Goal: Contribute content

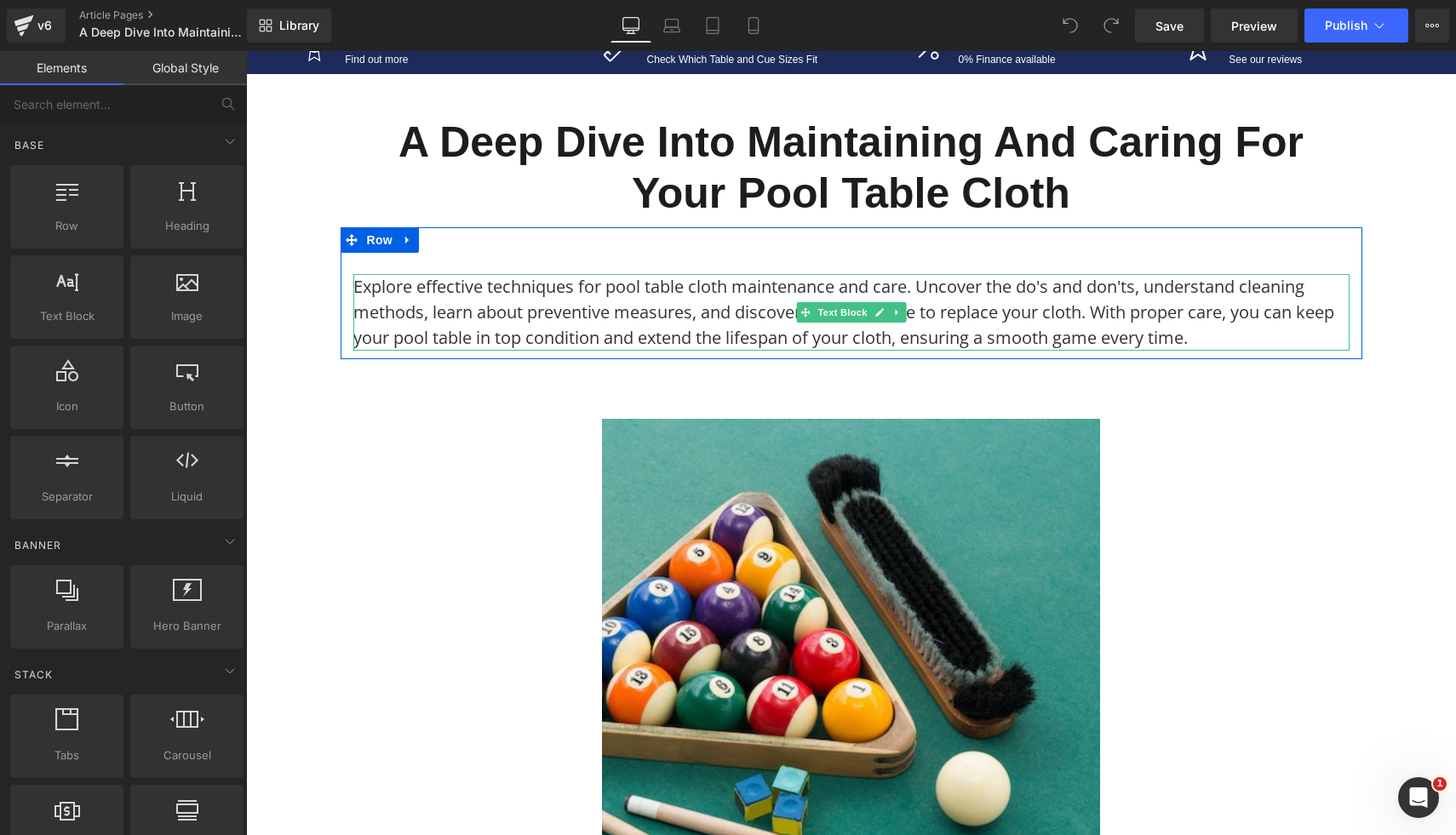
scroll to position [126, 0]
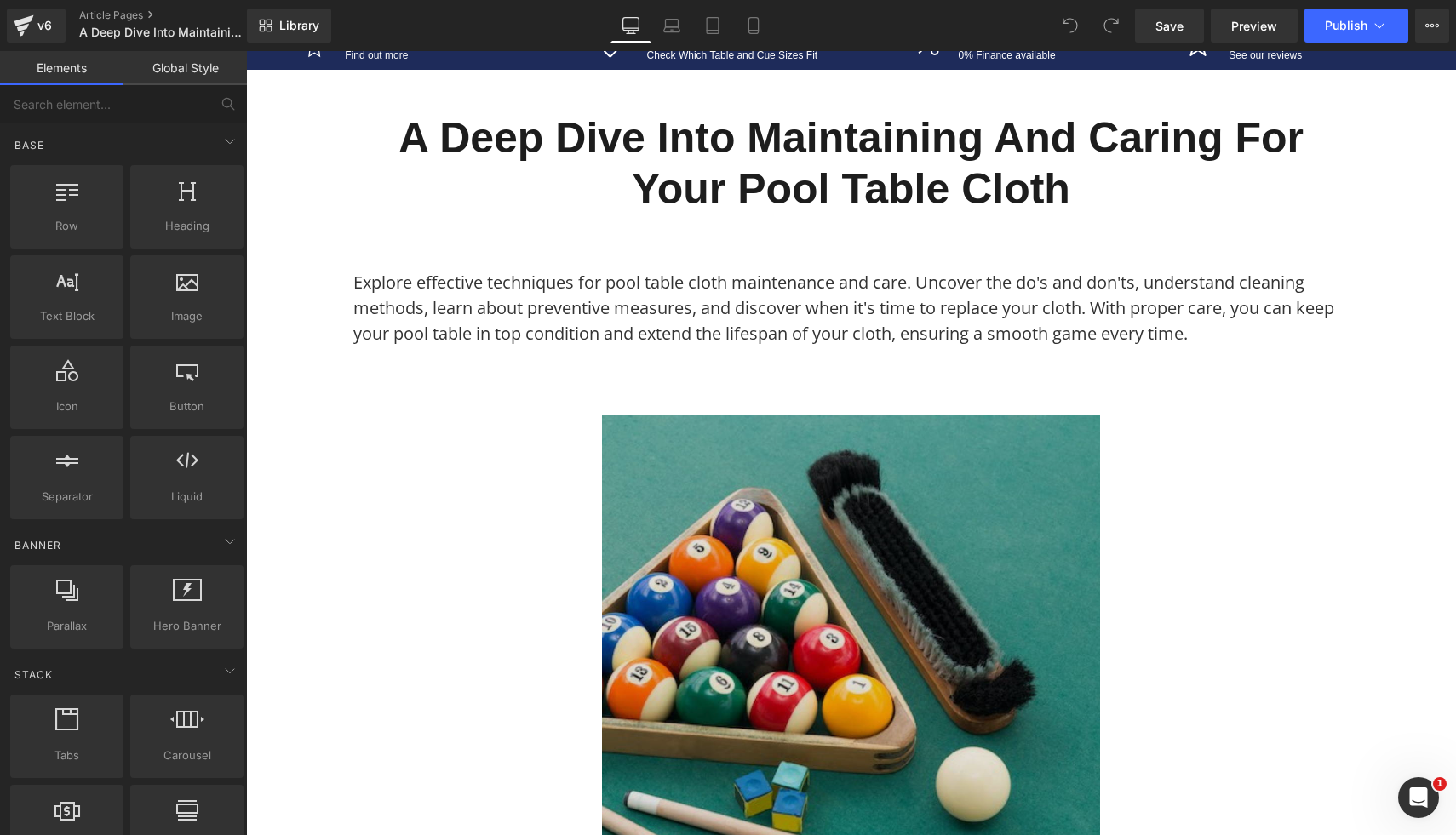
click at [934, 574] on img at bounding box center [851, 663] width 498 height 498
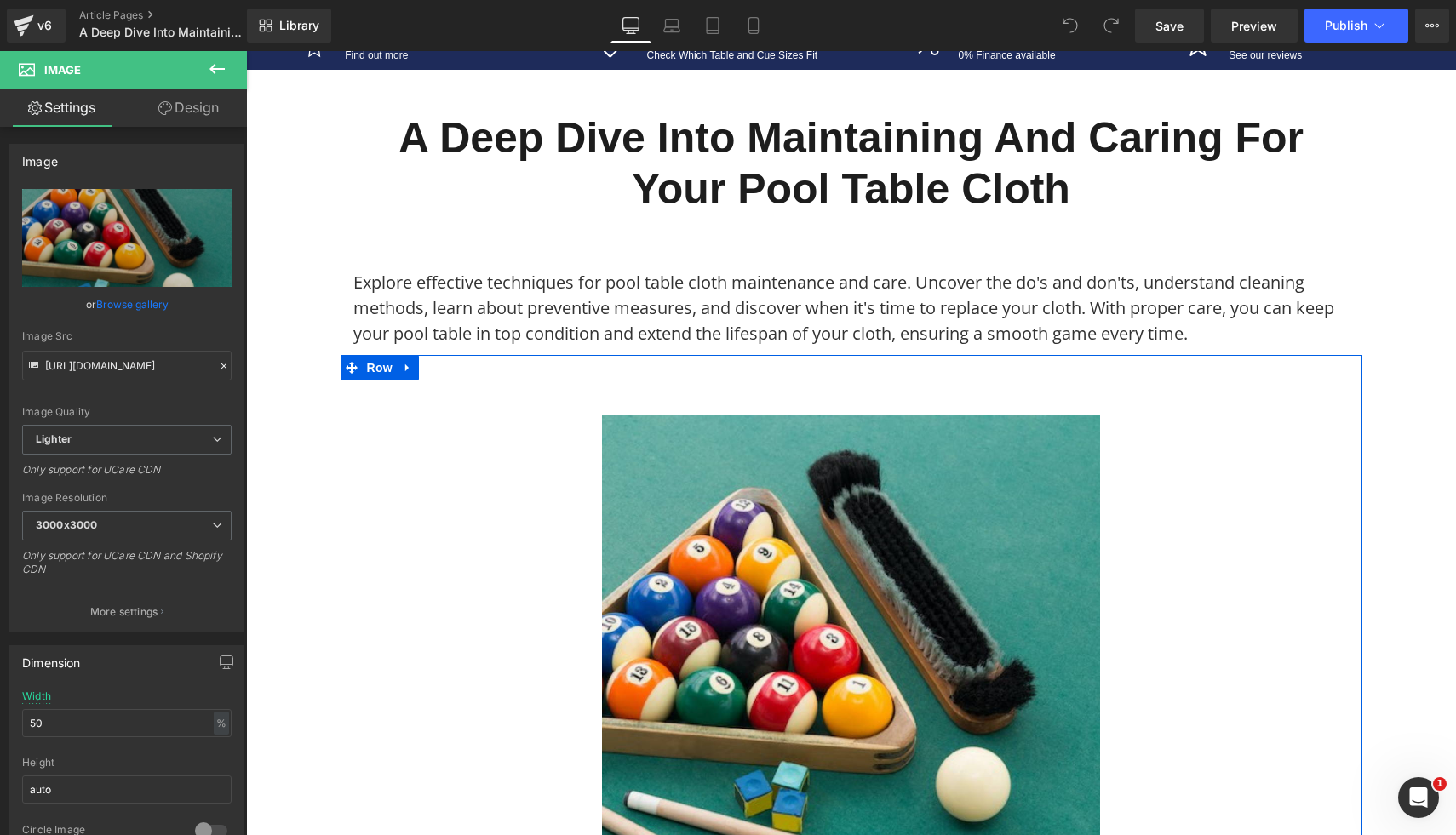
click at [399, 404] on div "Image Row" at bounding box center [852, 638] width 1022 height 567
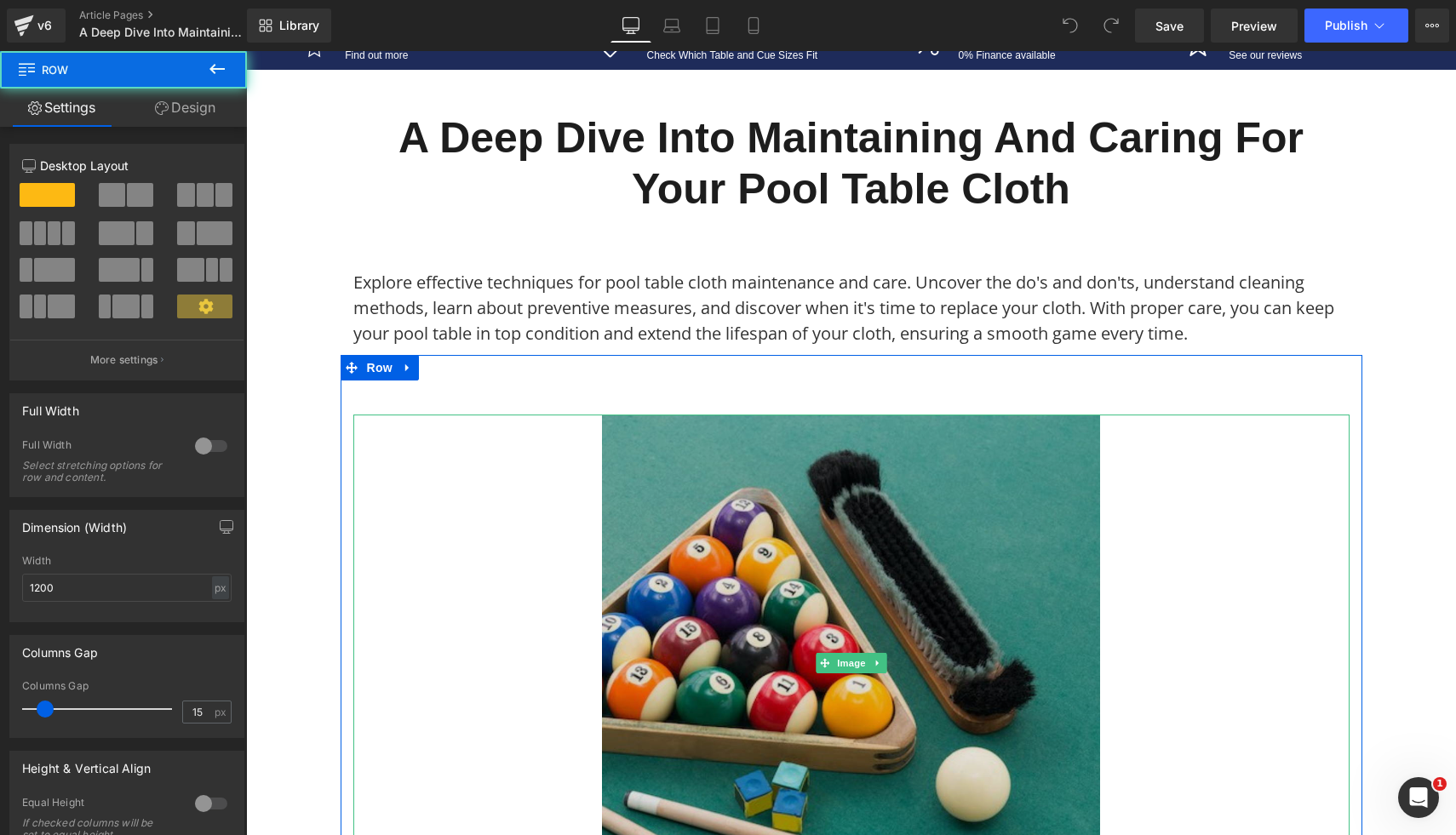
click at [779, 524] on img at bounding box center [851, 663] width 498 height 498
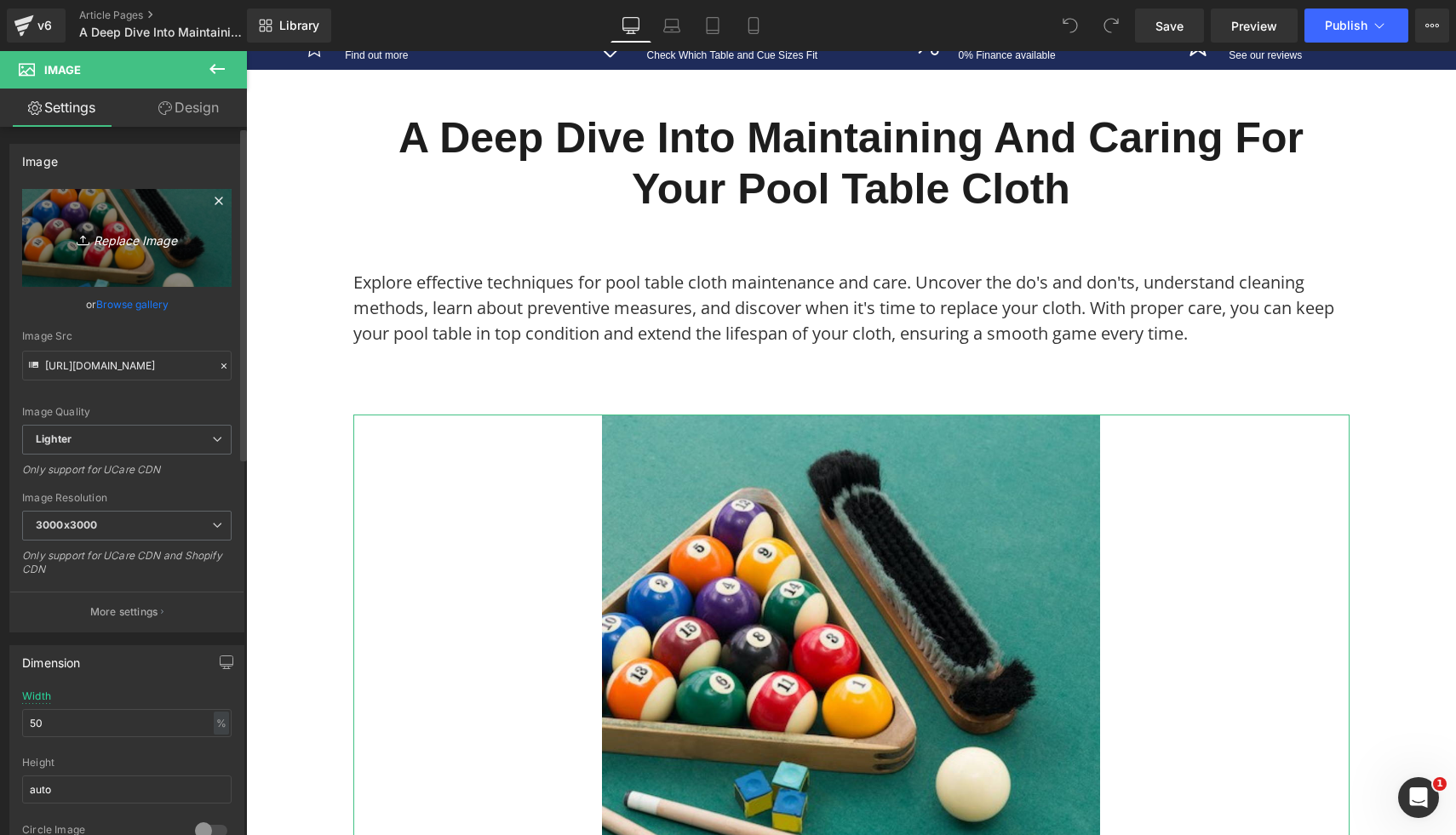
click at [173, 230] on icon "Replace Image" at bounding box center [127, 238] width 136 height 21
type input "C:\fakepath\39.png"
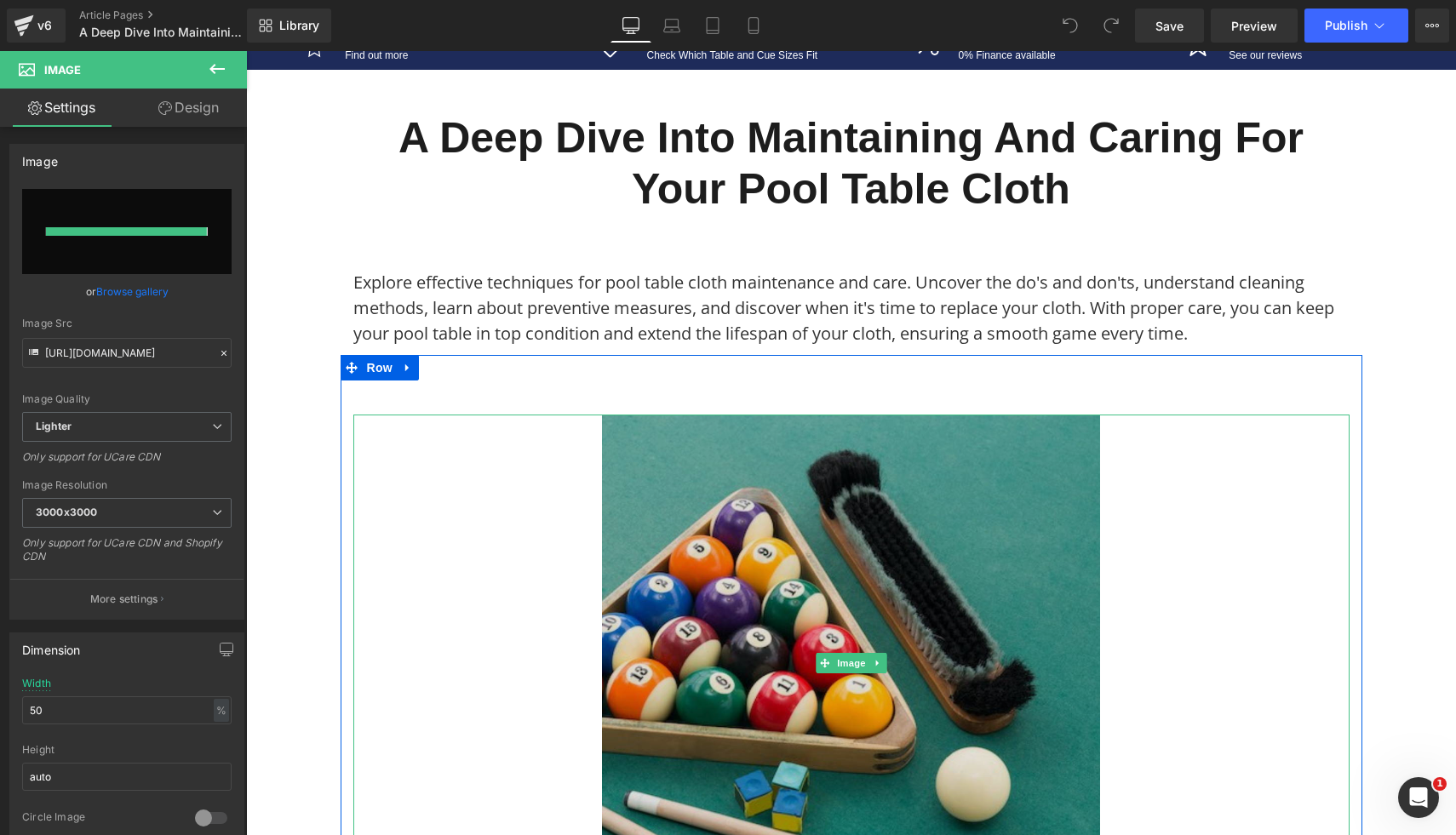
type input "[URL][DOMAIN_NAME]"
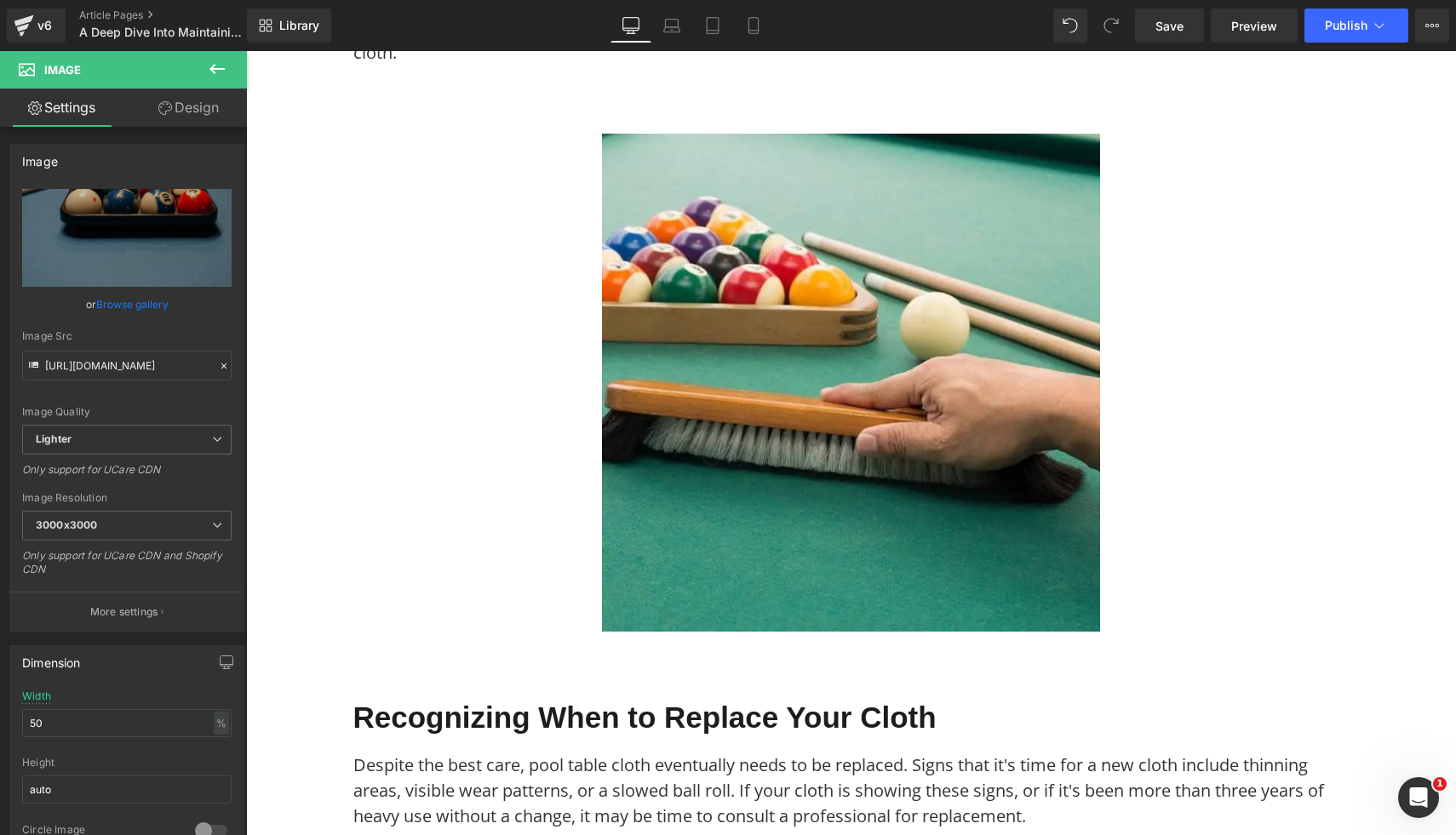
scroll to position [2856, 0]
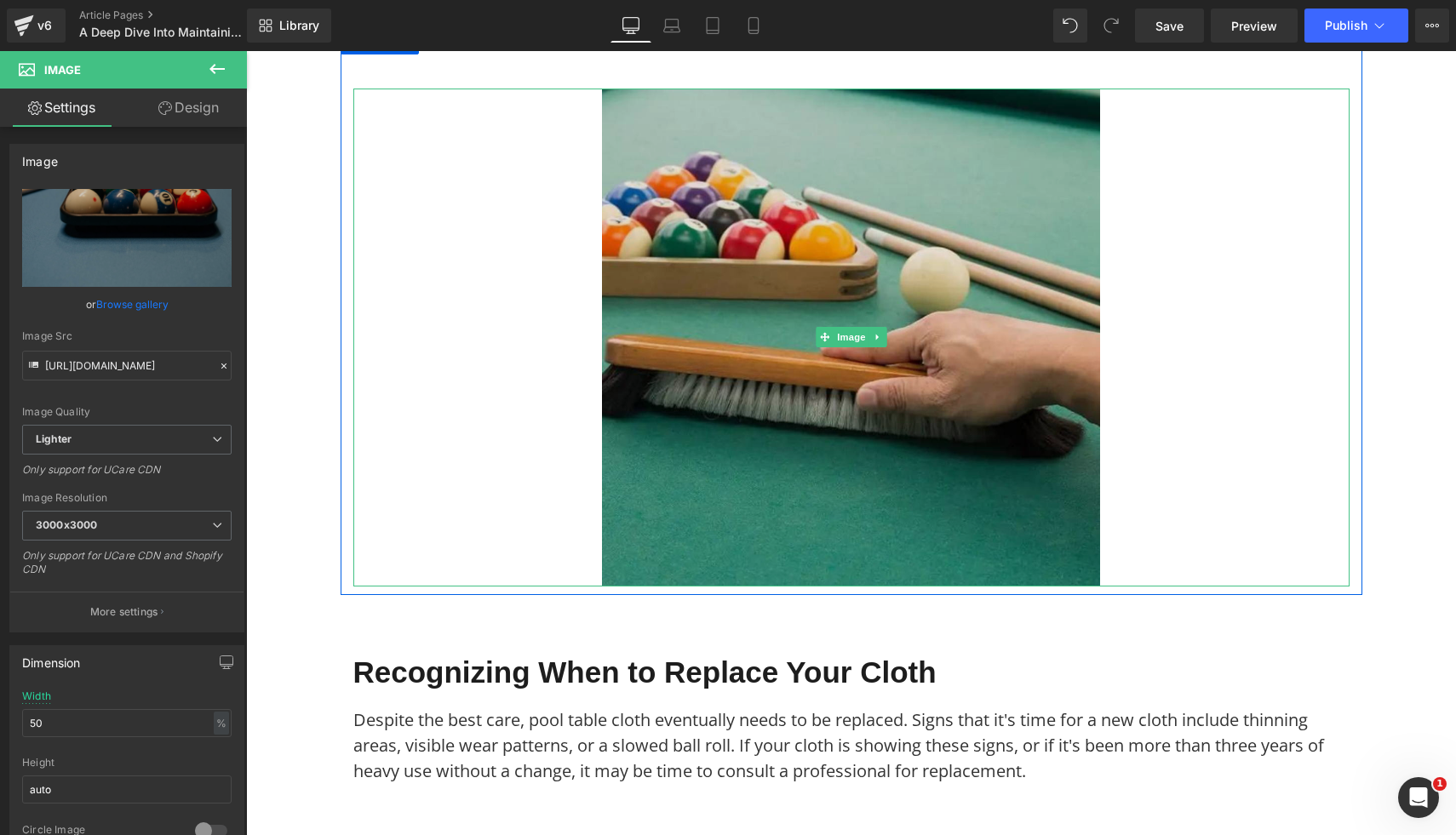
click at [791, 445] on img at bounding box center [851, 337] width 498 height 498
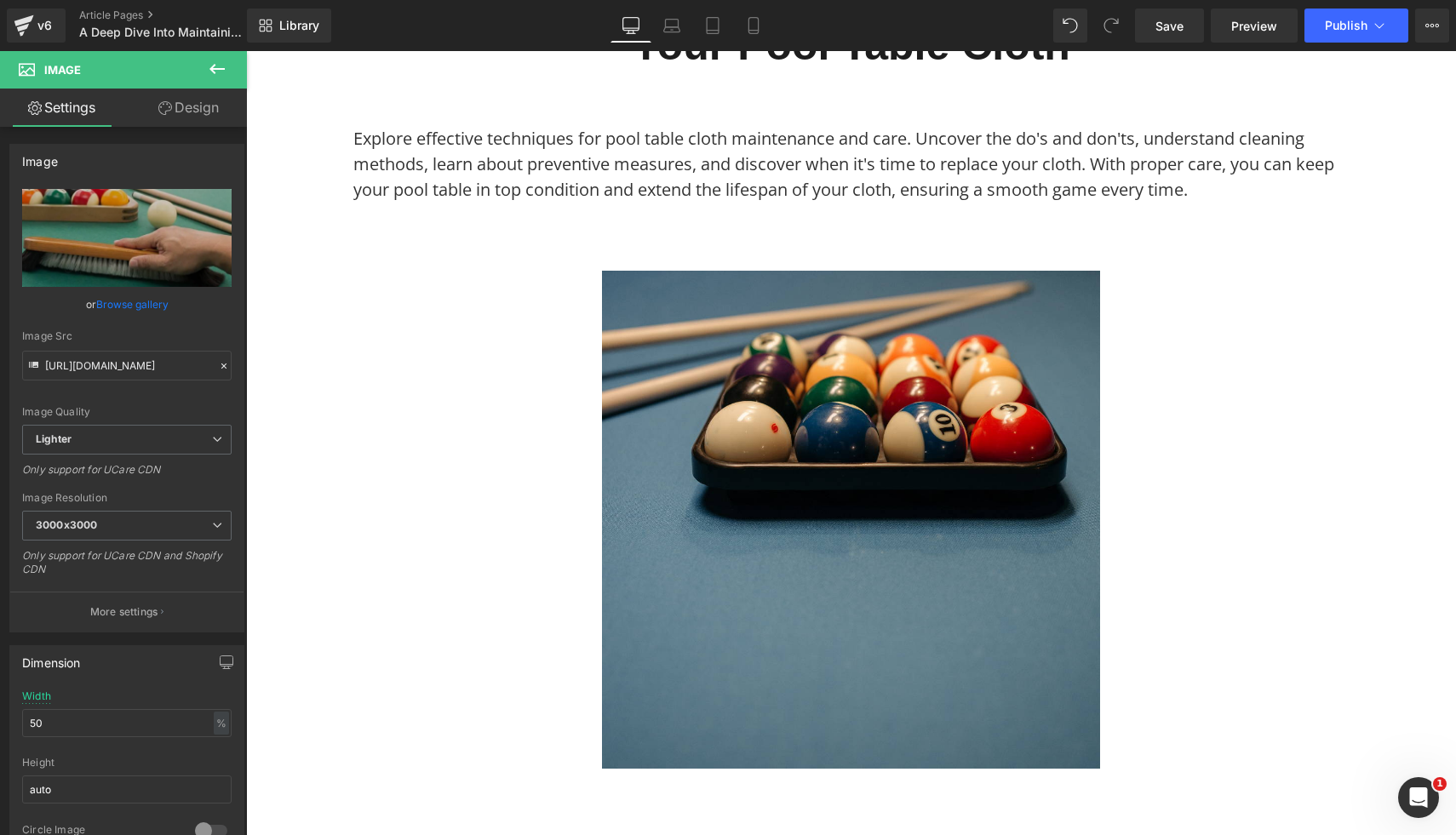
scroll to position [263, 0]
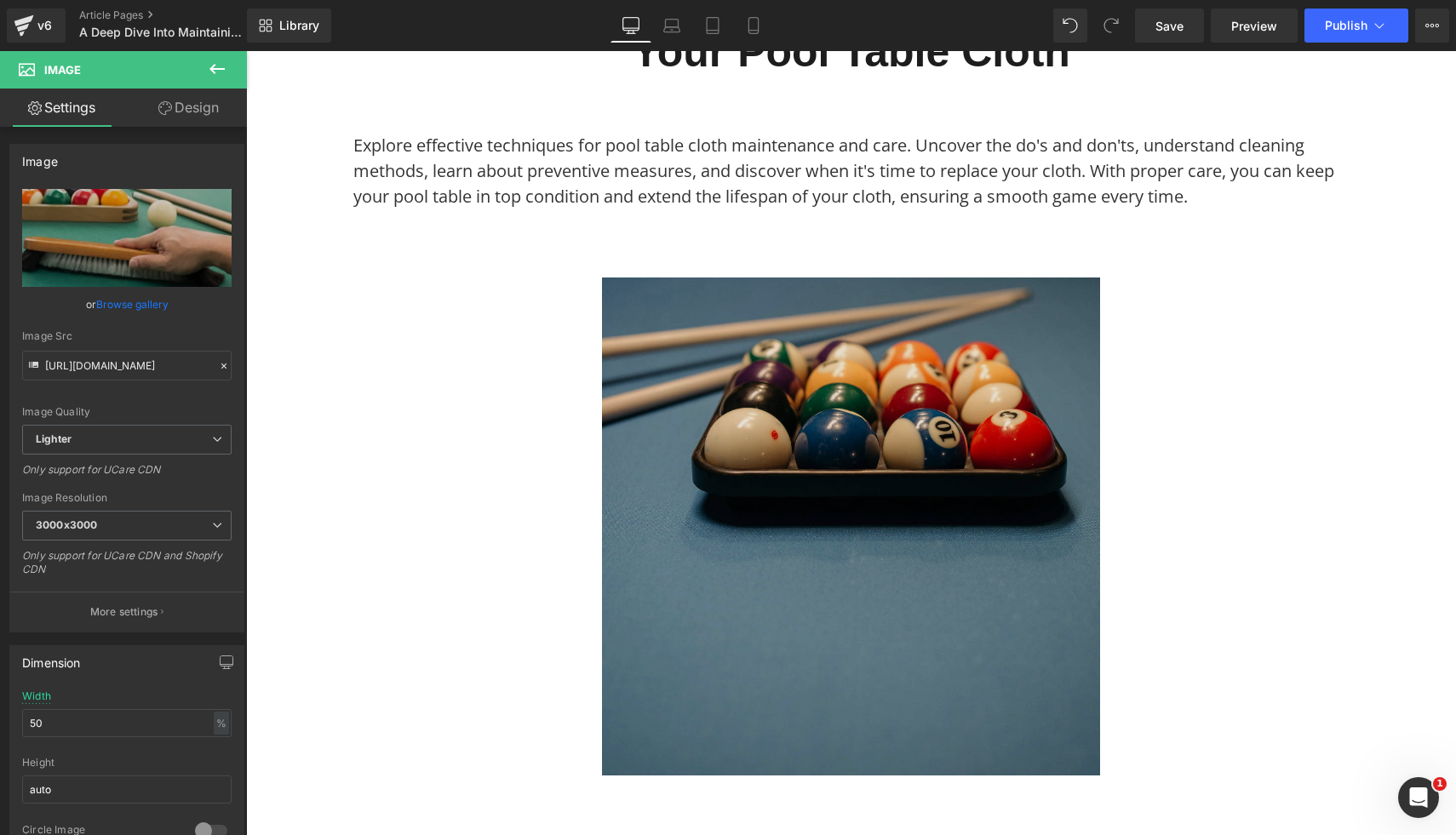
click at [702, 433] on img at bounding box center [851, 526] width 498 height 498
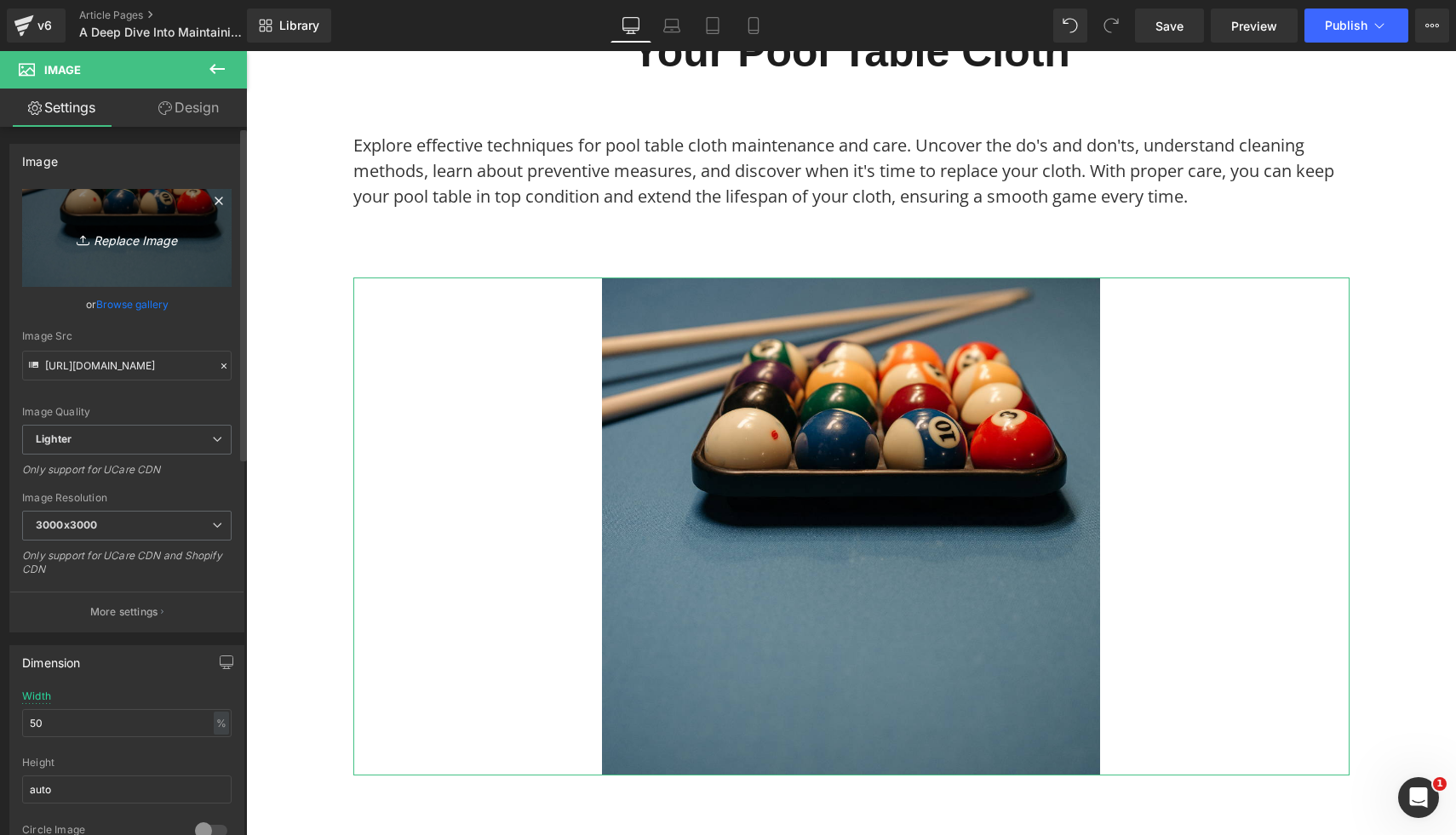
click at [158, 257] on link "Replace Image" at bounding box center [127, 237] width 209 height 98
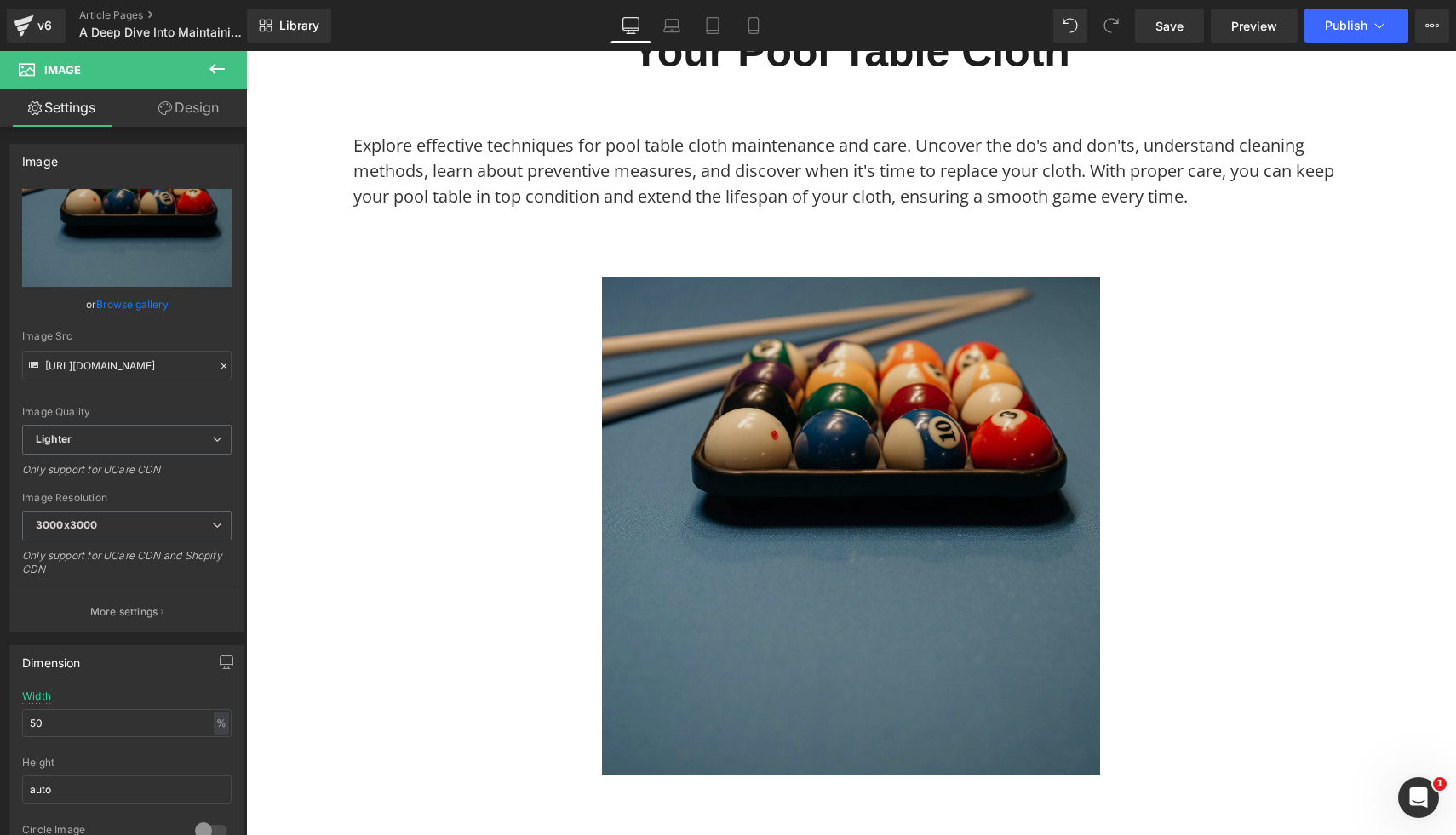
type input "C:\fakepath\39.png"
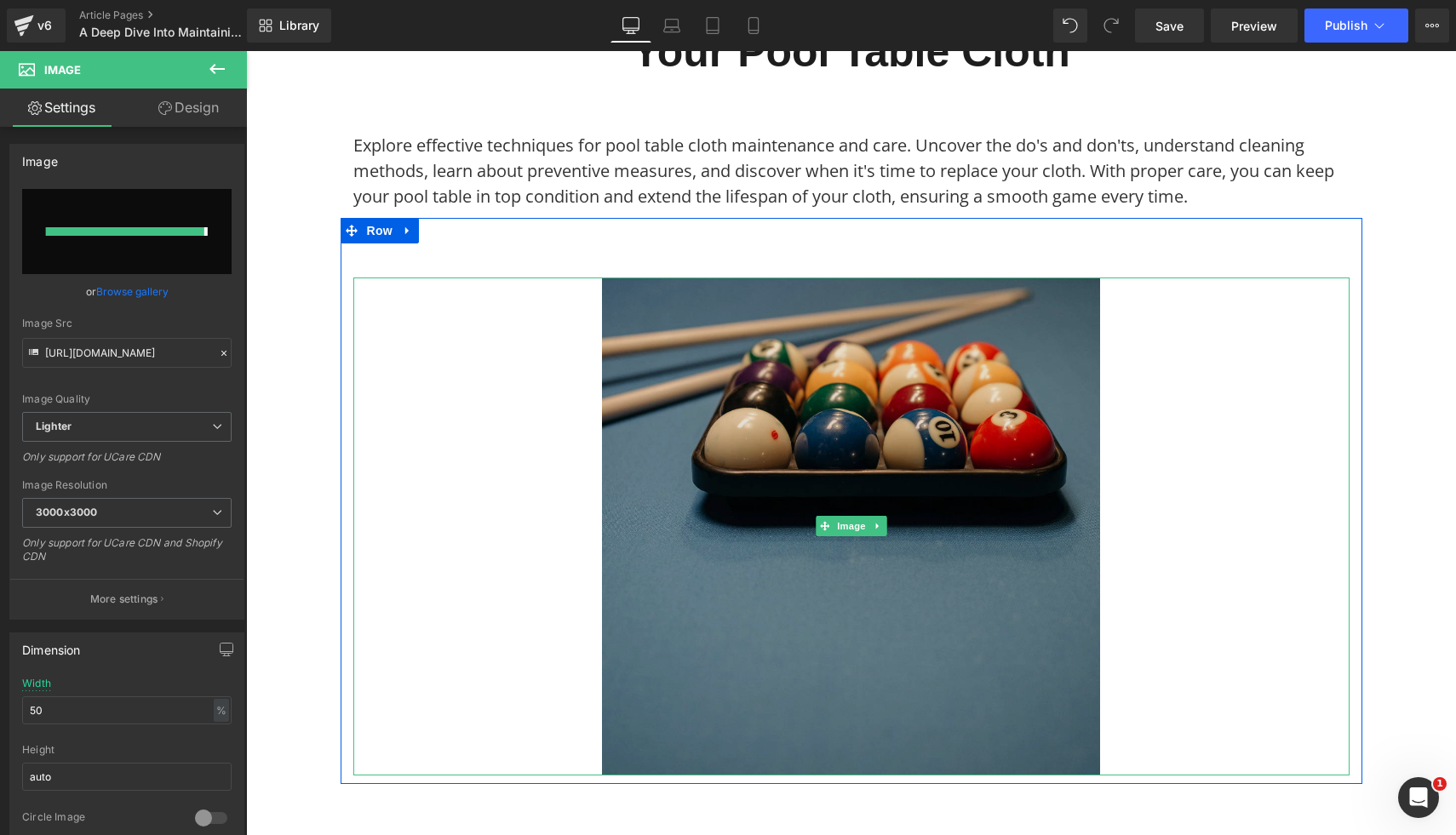
type input "[URL][DOMAIN_NAME]"
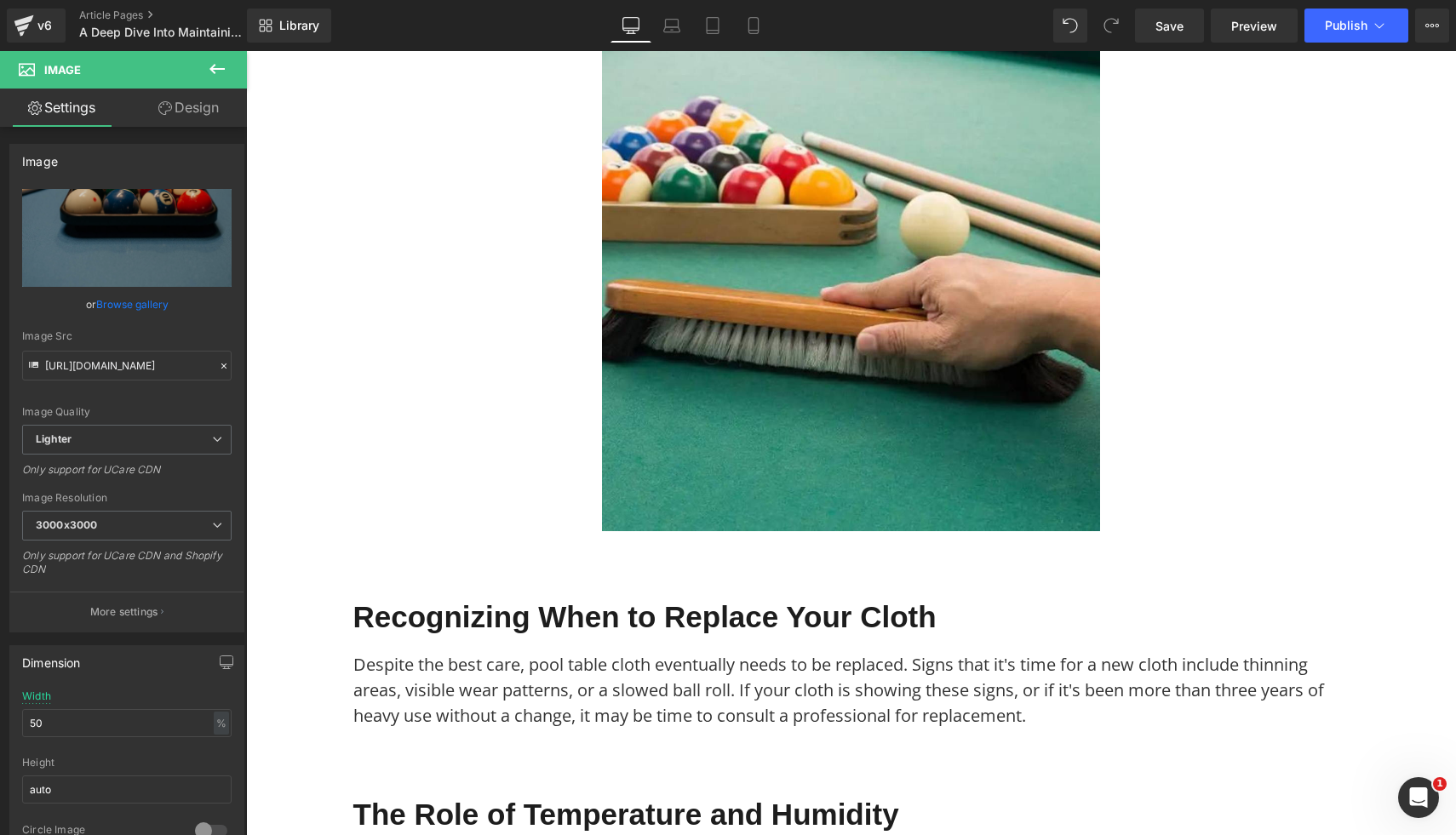
scroll to position [2934, 0]
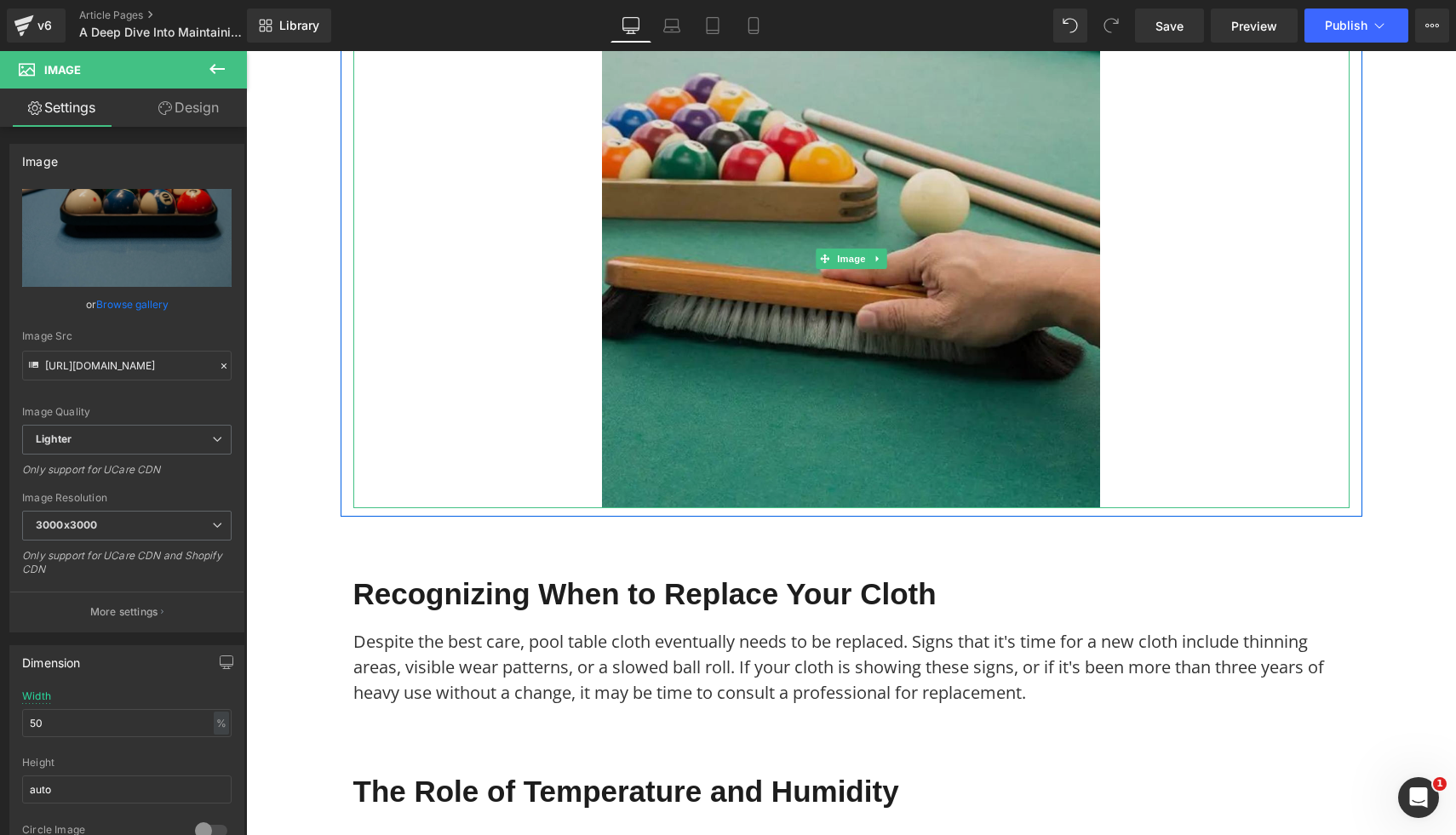
click at [964, 413] on img at bounding box center [851, 259] width 498 height 498
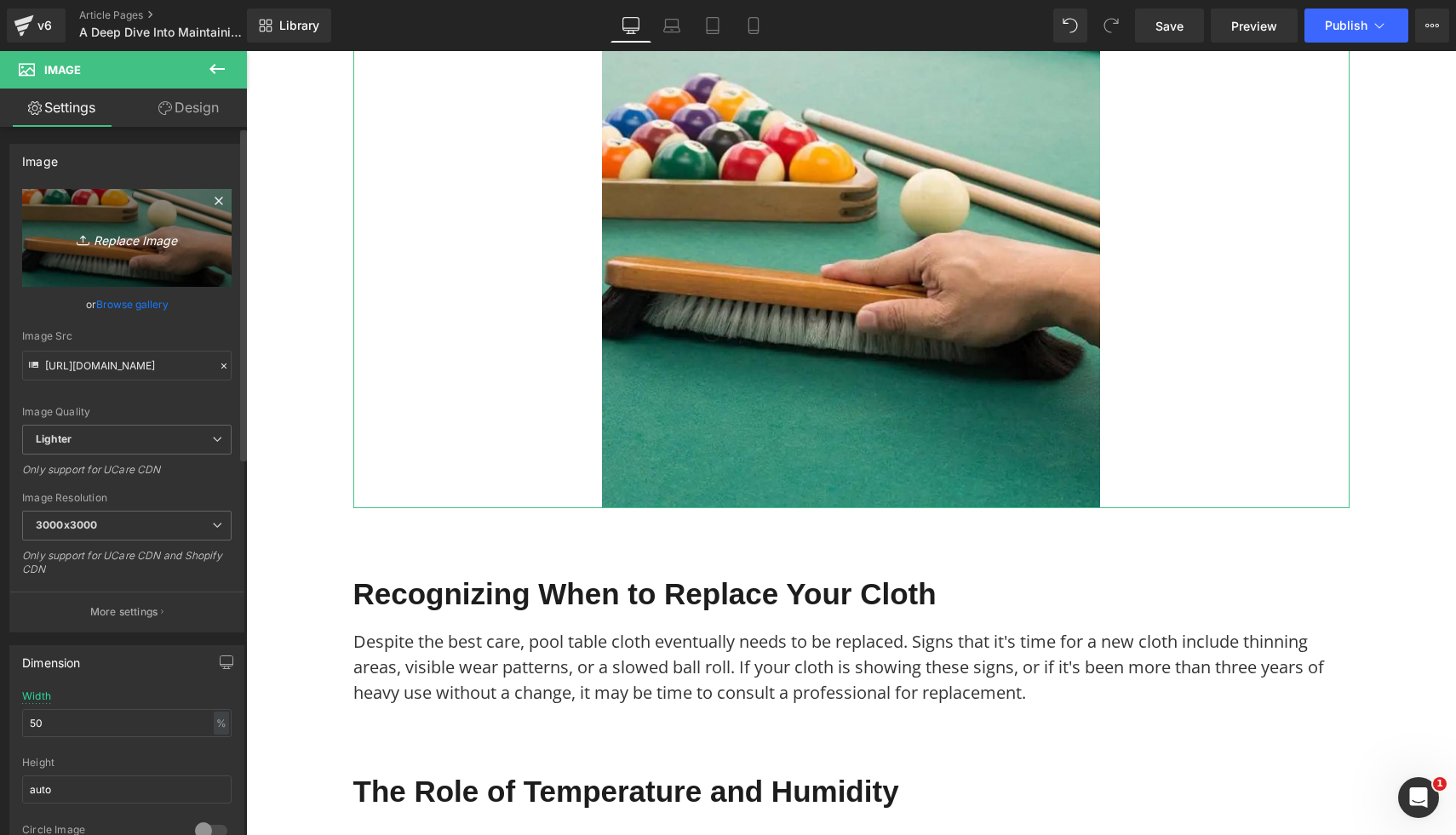
click at [166, 241] on icon "Replace Image" at bounding box center [127, 238] width 136 height 21
type input "C:\fakepath\40.png"
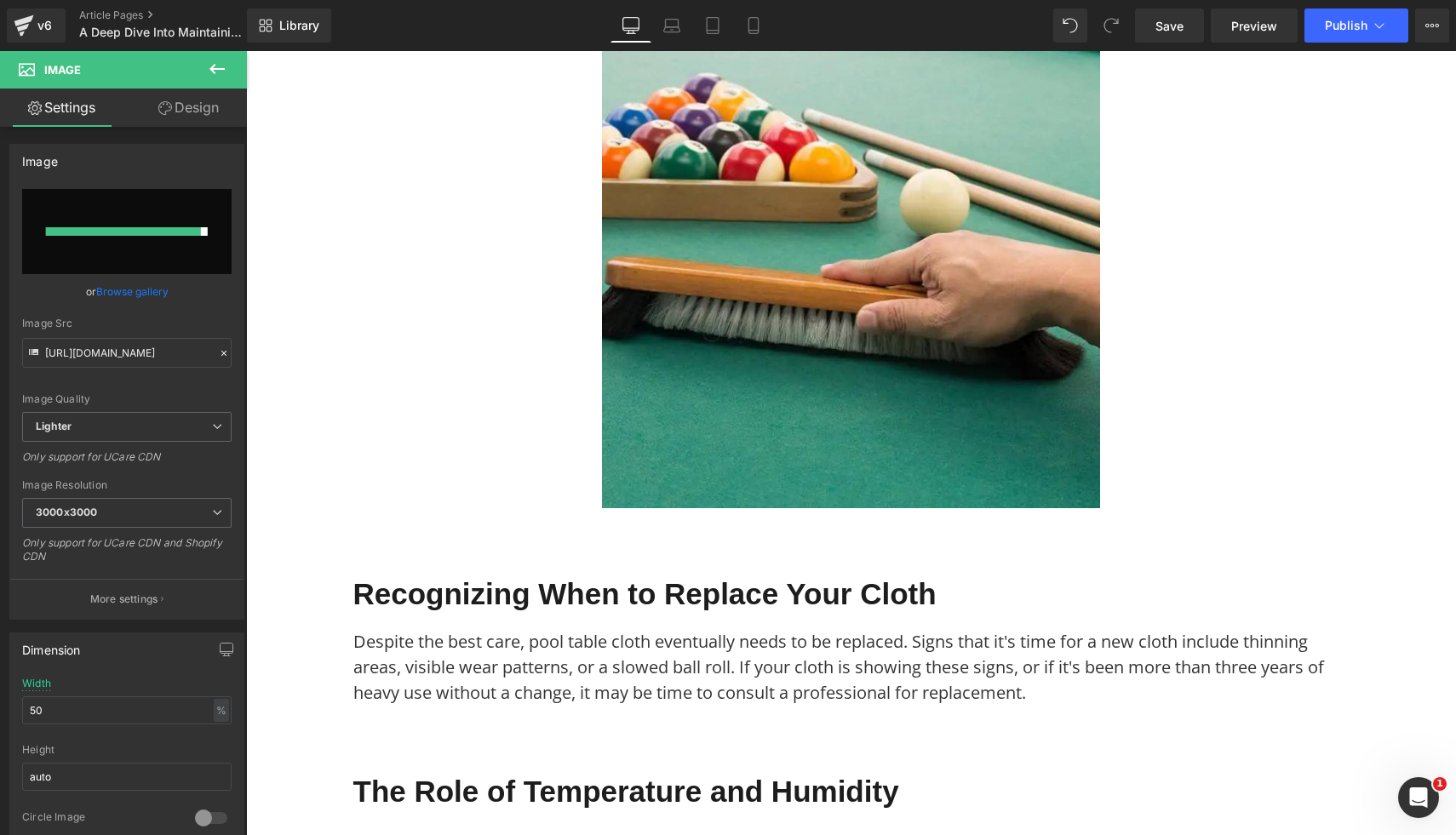
type input "[URL][DOMAIN_NAME]"
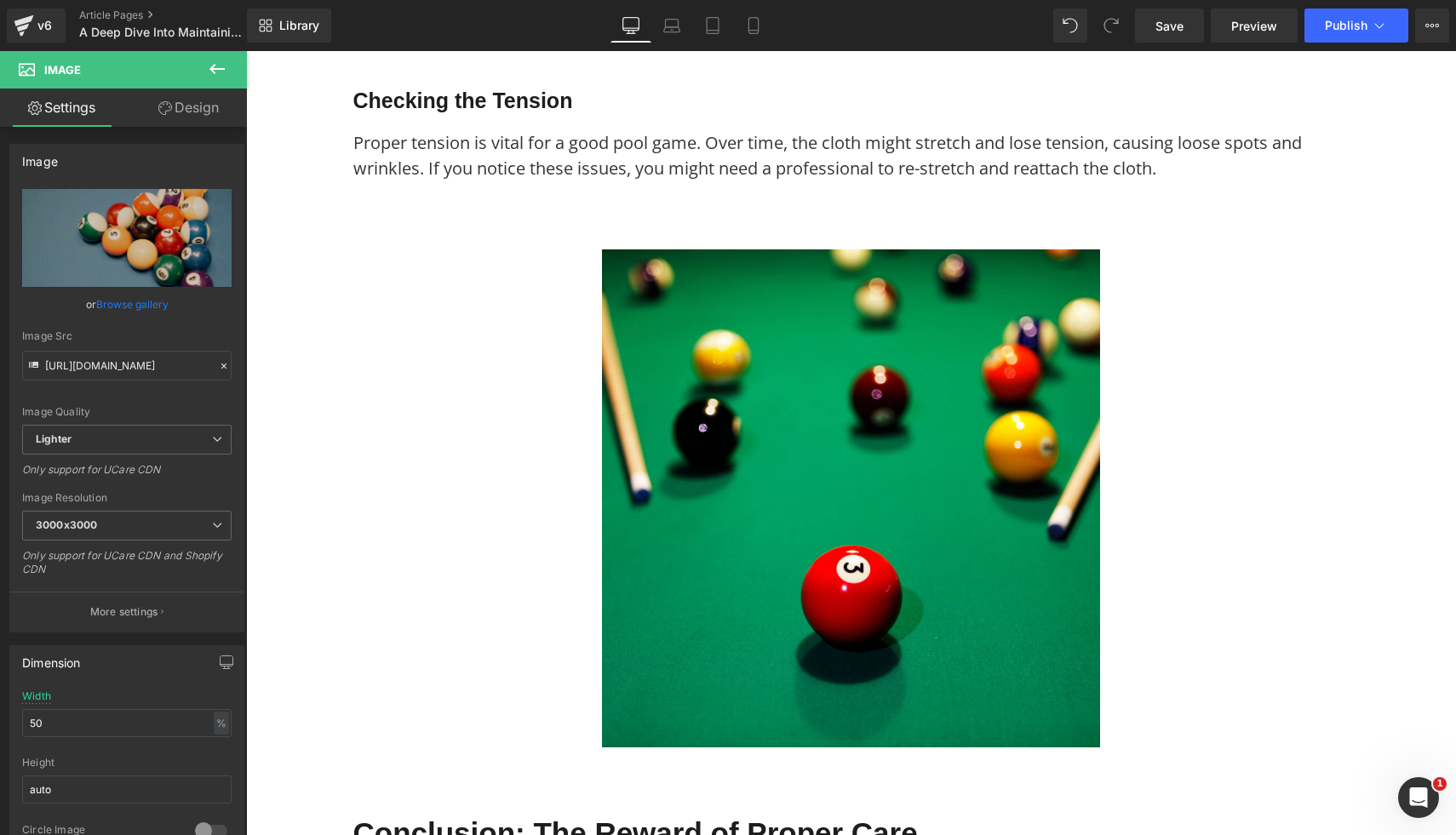
scroll to position [5195, 0]
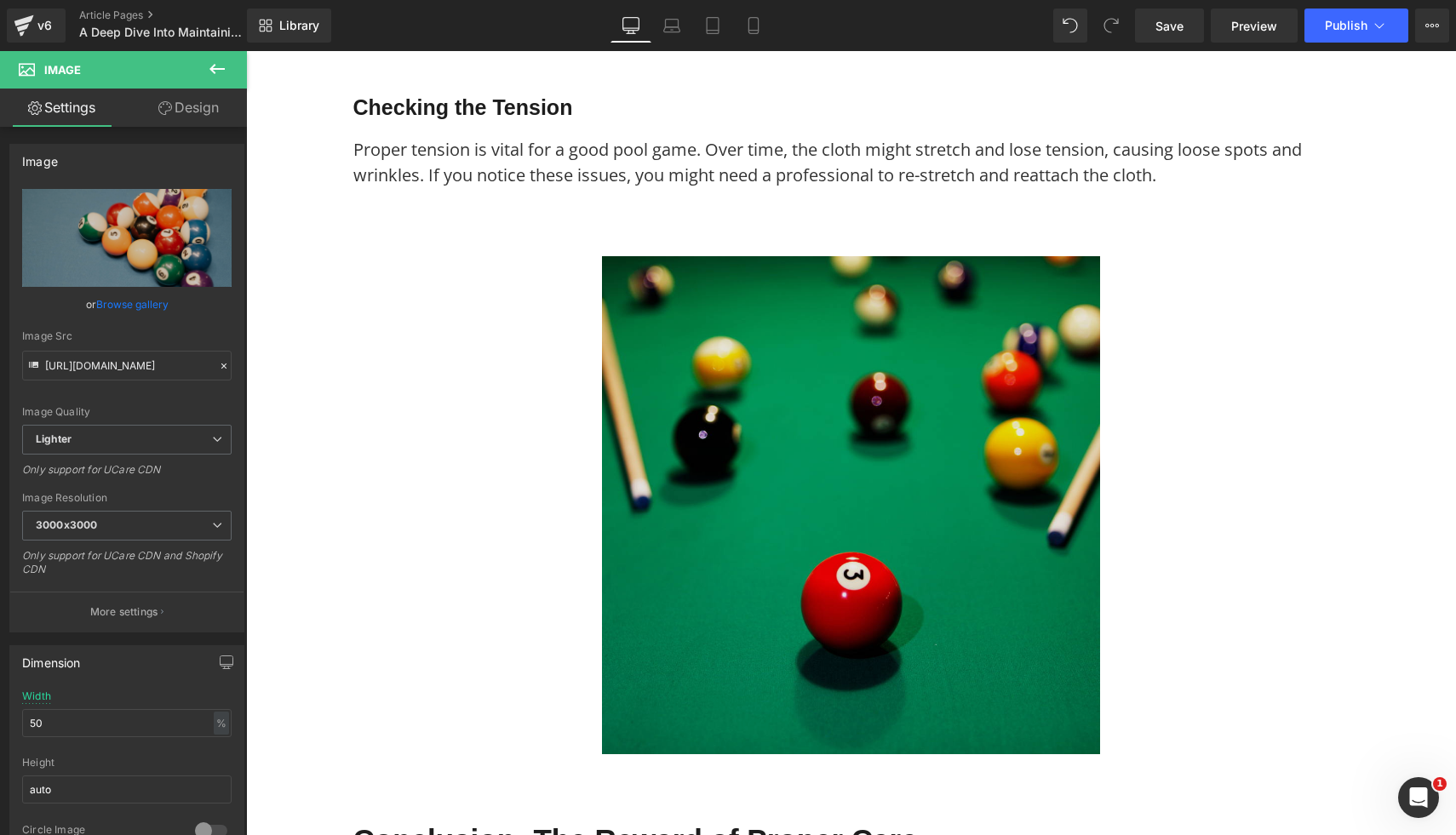
click at [667, 555] on img at bounding box center [851, 505] width 498 height 498
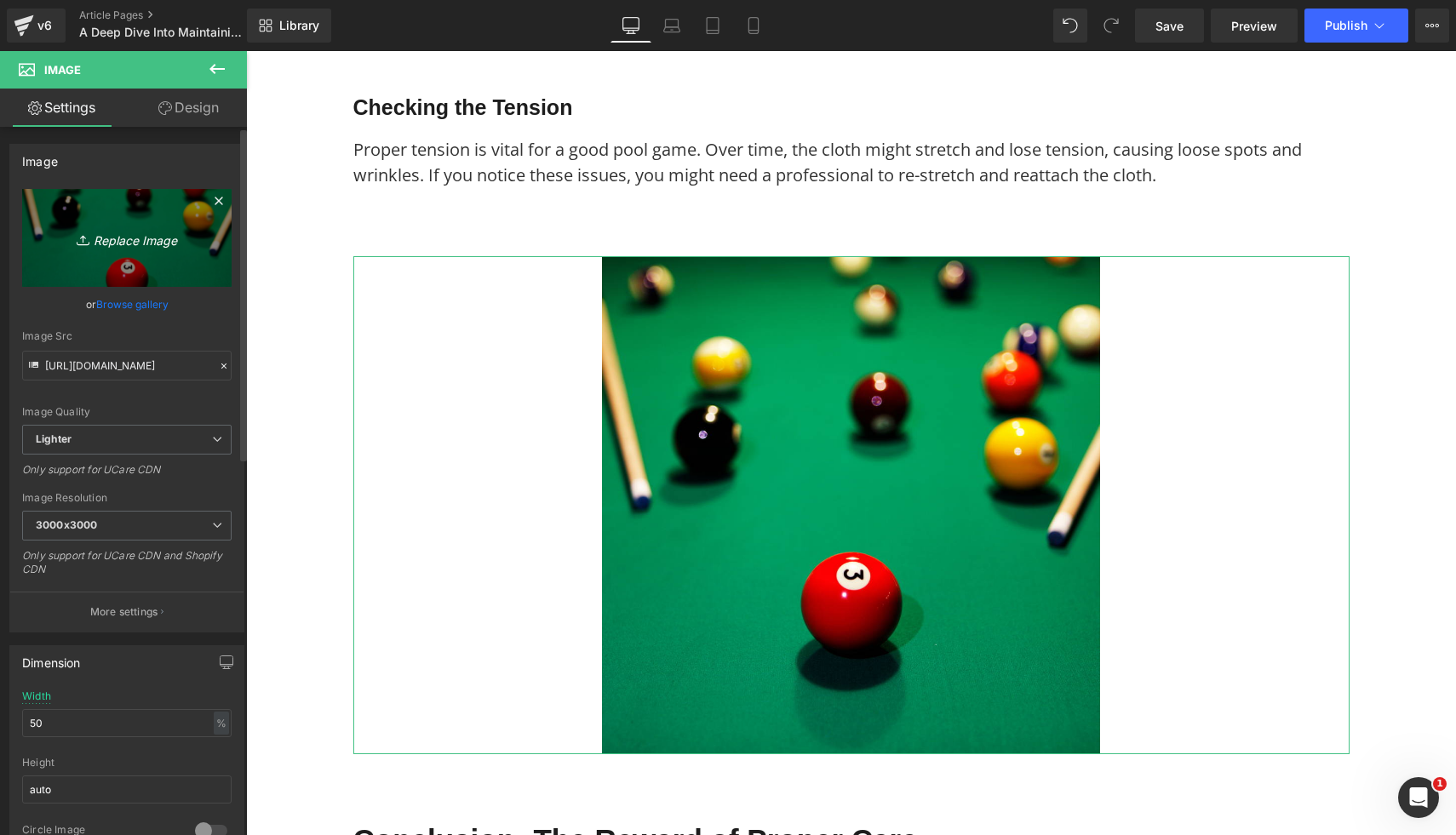
click at [192, 240] on link "Replace Image" at bounding box center [127, 237] width 209 height 98
type input "C:\fakepath\41.png"
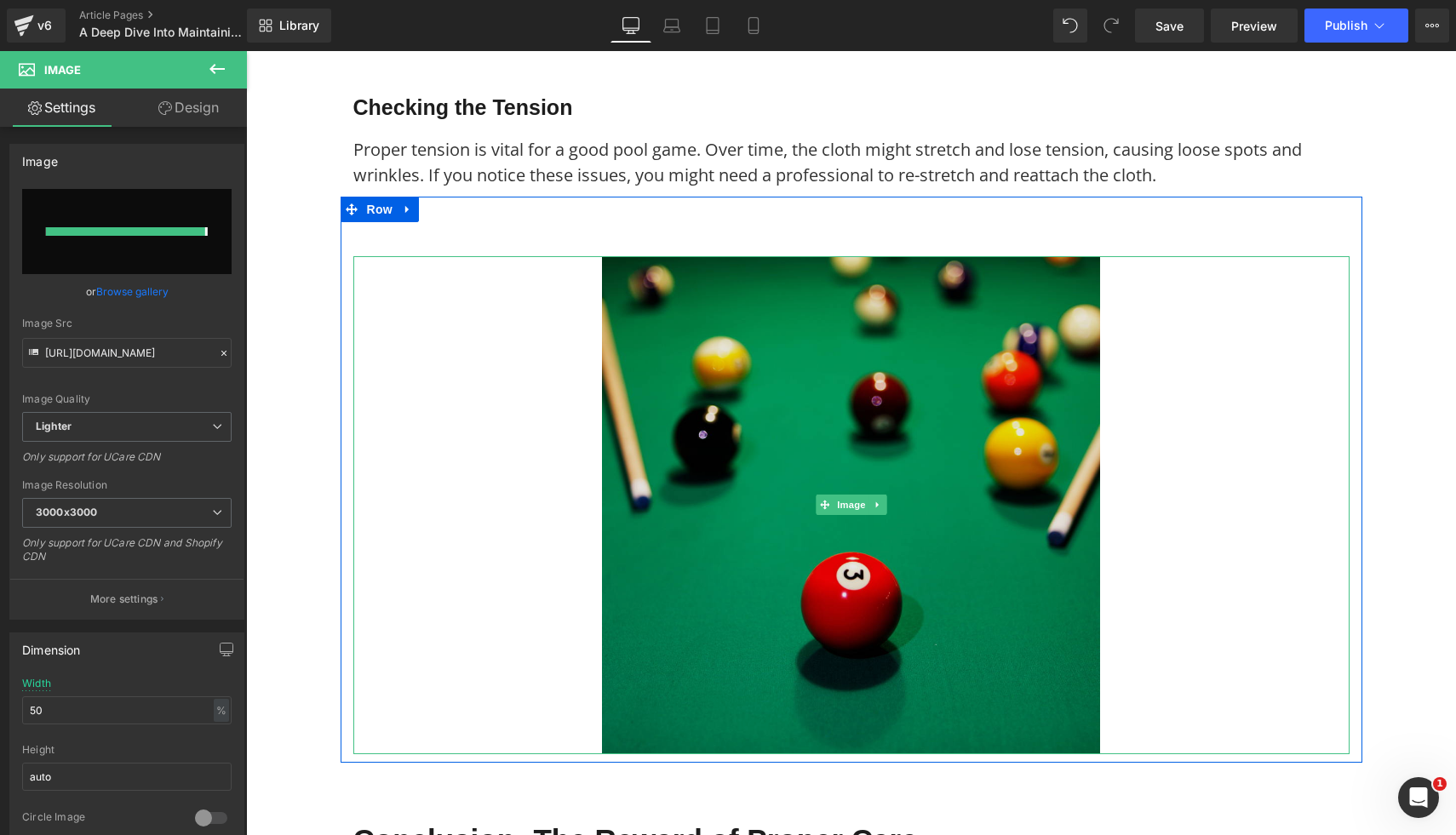
type input "[URL][DOMAIN_NAME]"
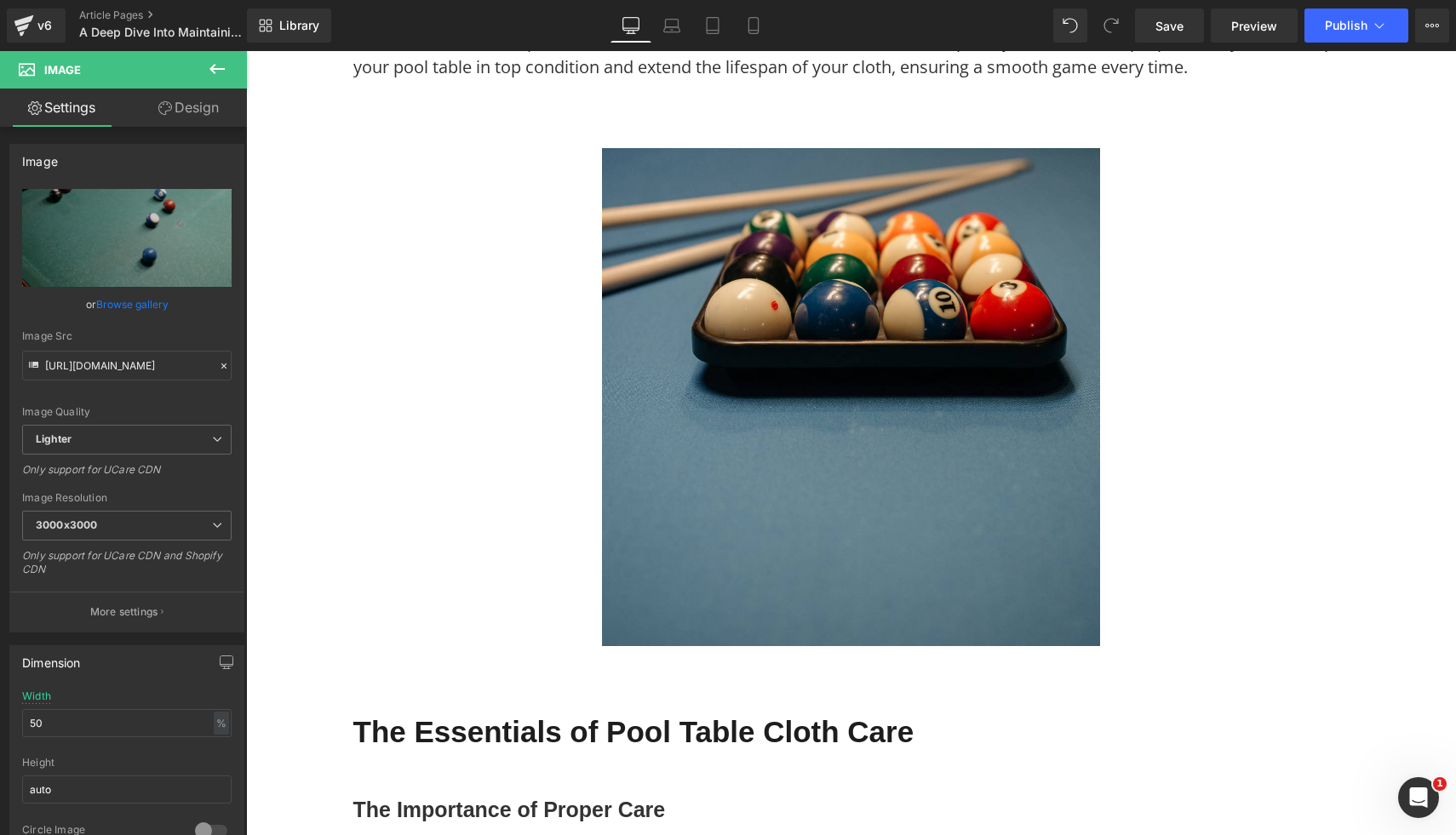
scroll to position [0, 0]
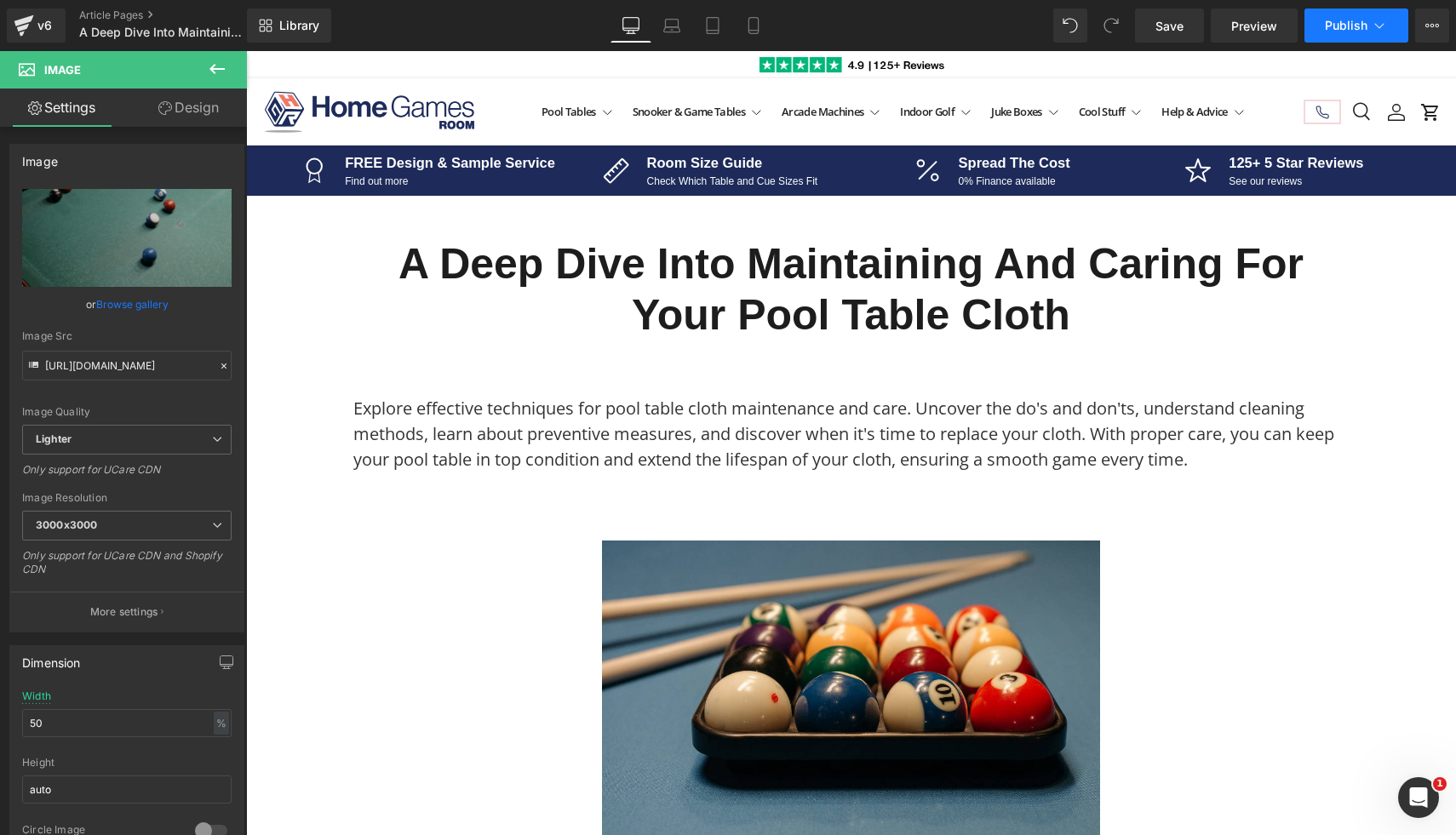
click at [1336, 37] on button "Publish" at bounding box center [1356, 26] width 104 height 34
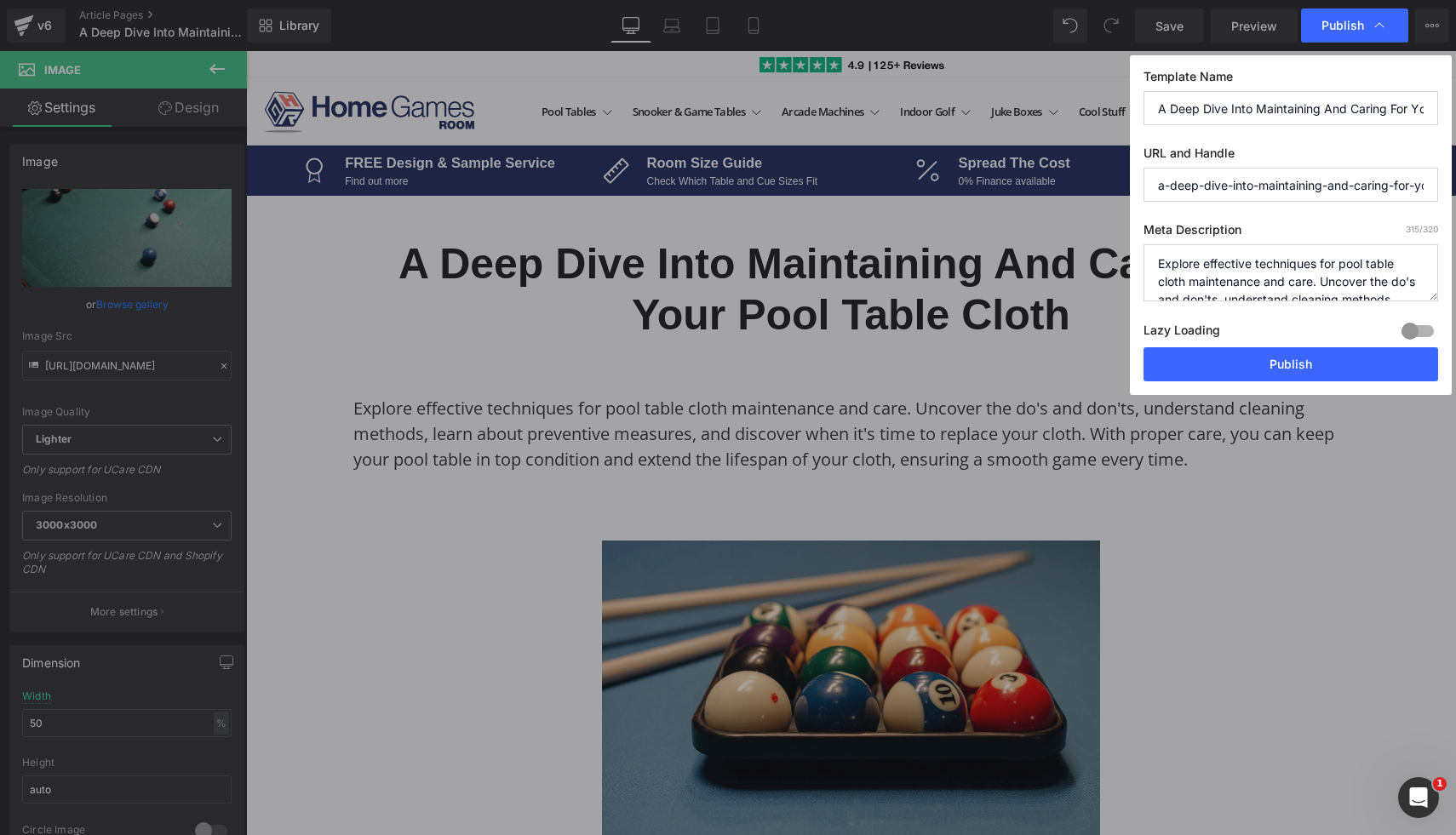
click at [1336, 37] on div "Publish" at bounding box center [1355, 26] width 107 height 34
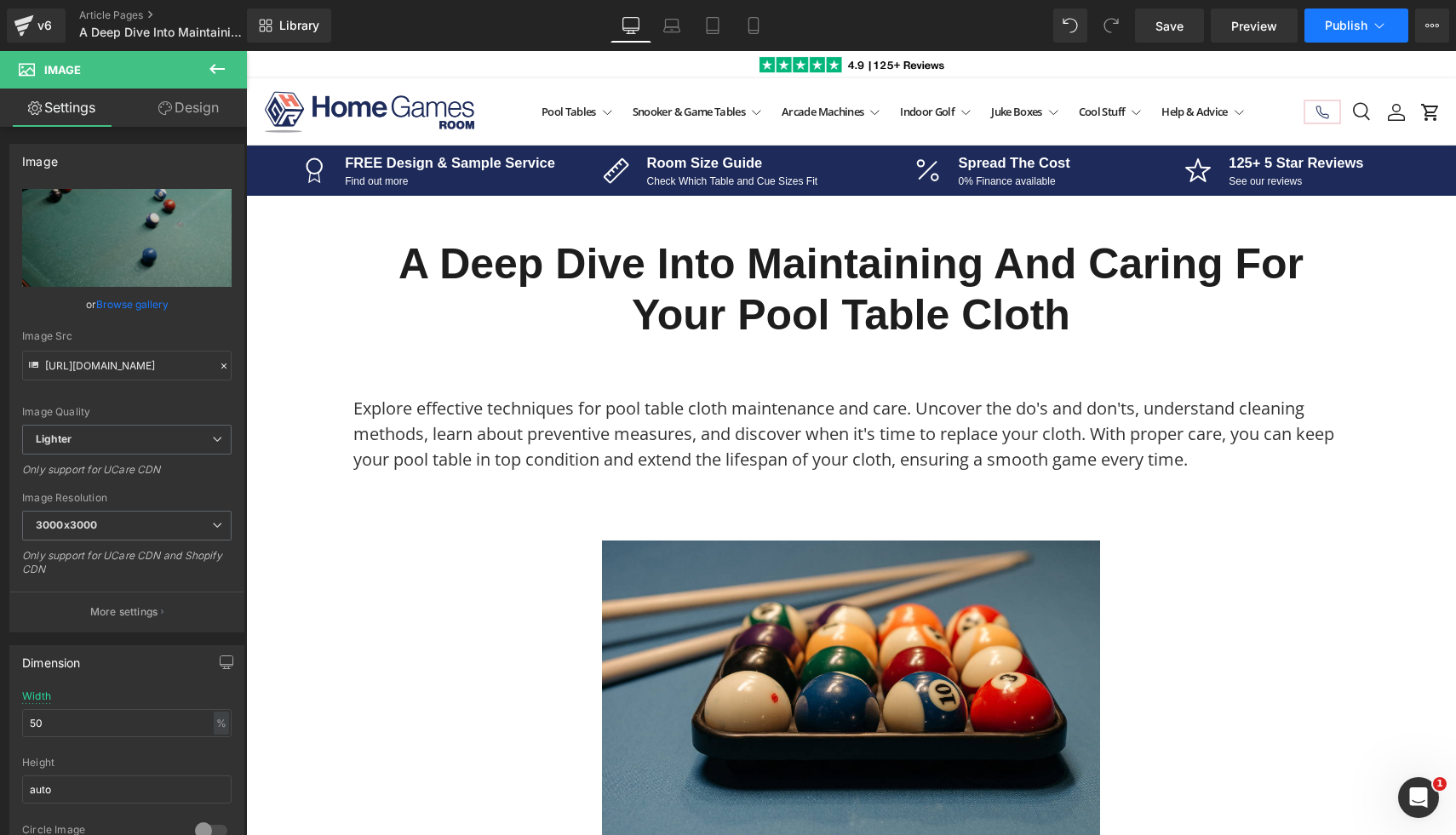
click at [1336, 37] on button "Publish" at bounding box center [1356, 26] width 104 height 34
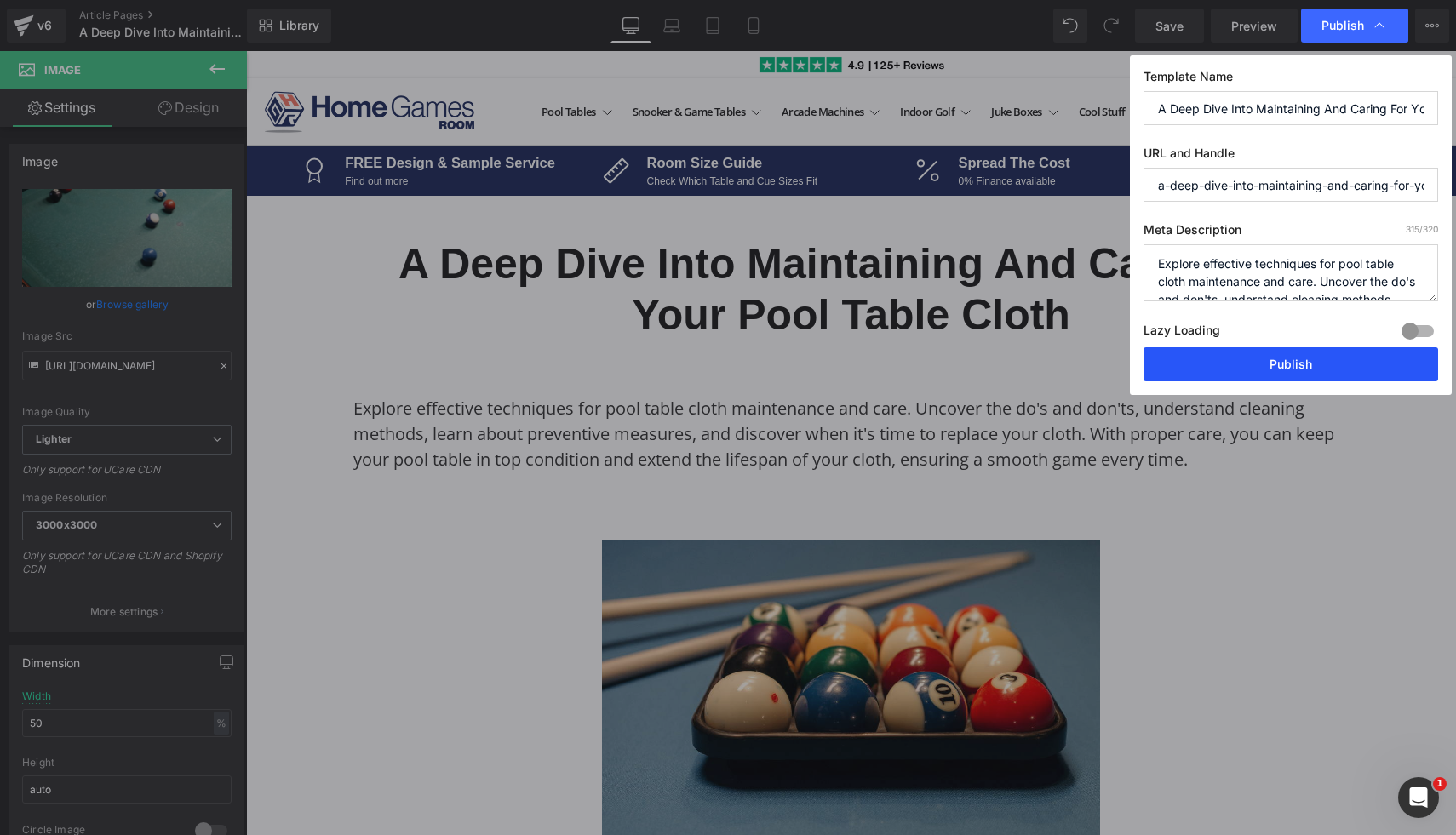
click at [1250, 364] on button "Publish" at bounding box center [1290, 364] width 294 height 34
